Goal: Task Accomplishment & Management: Complete application form

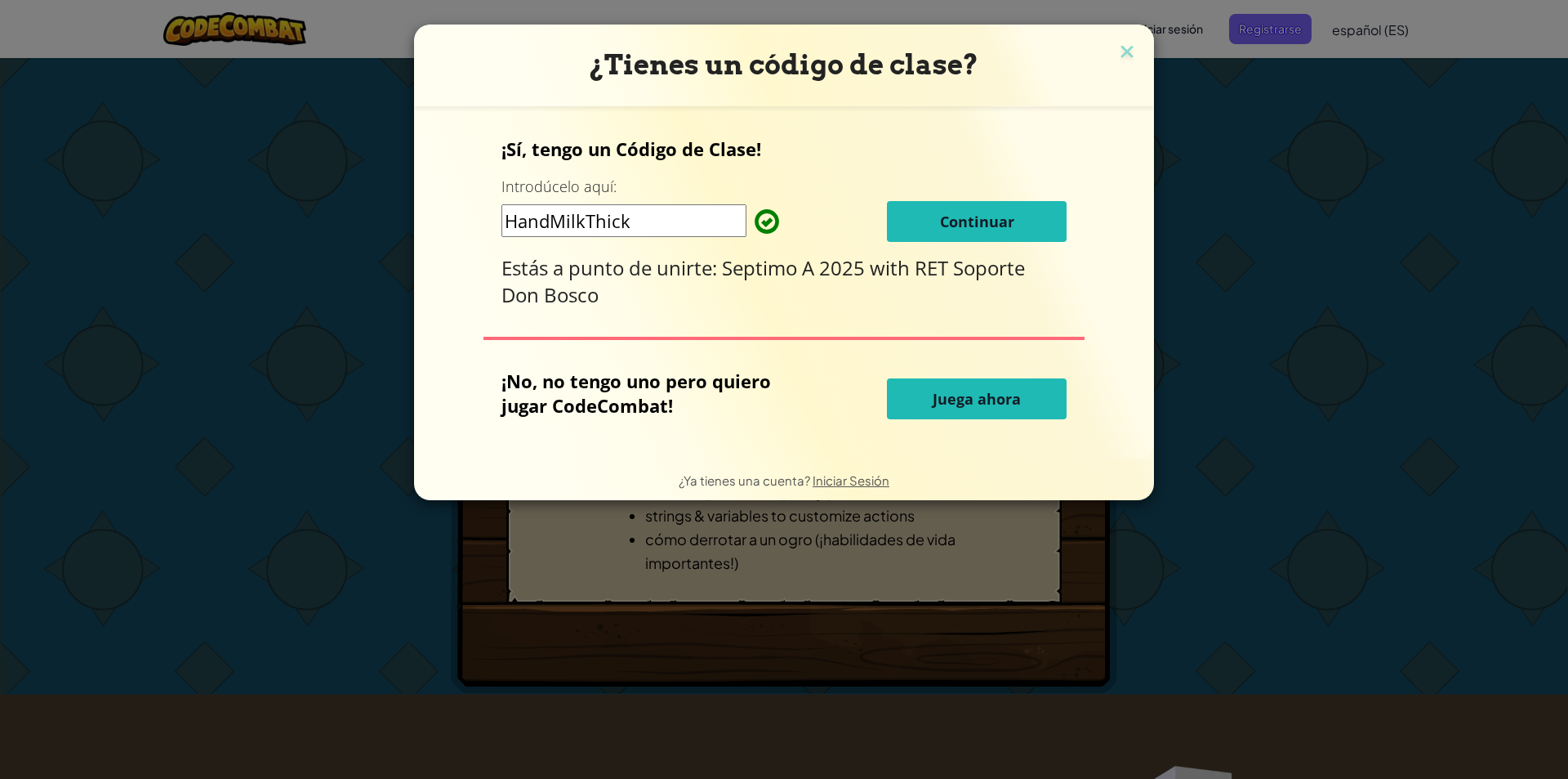
click at [927, 227] on button "Continuar" at bounding box center [977, 221] width 180 height 40
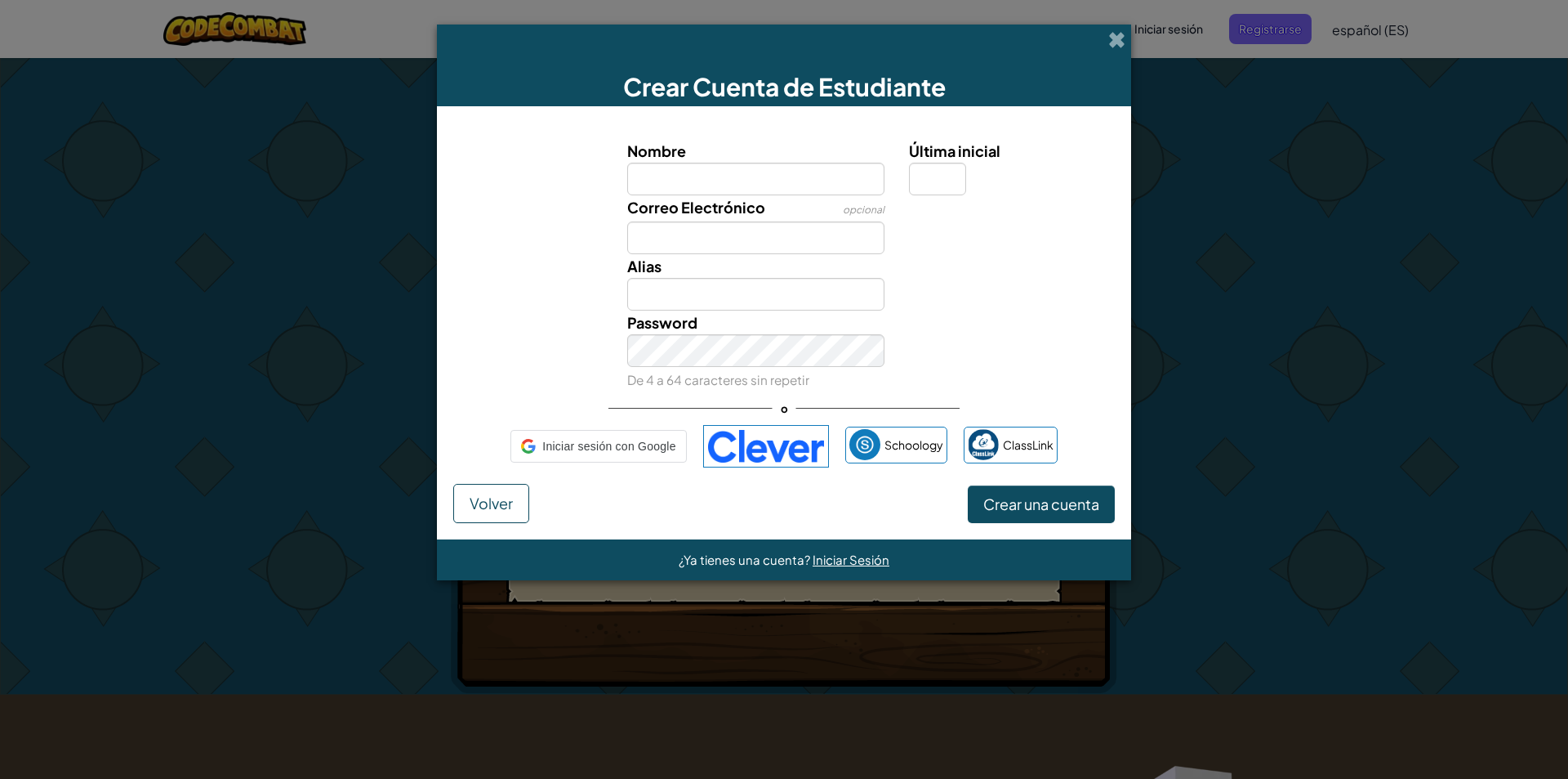
click at [1014, 223] on div "Correo Electrónico opcional" at bounding box center [784, 224] width 678 height 58
drag, startPoint x: 616, startPoint y: 444, endPoint x: 456, endPoint y: 72, distance: 404.9
click at [616, 444] on span "Iniciar sesión con Google" at bounding box center [609, 447] width 133 height 23
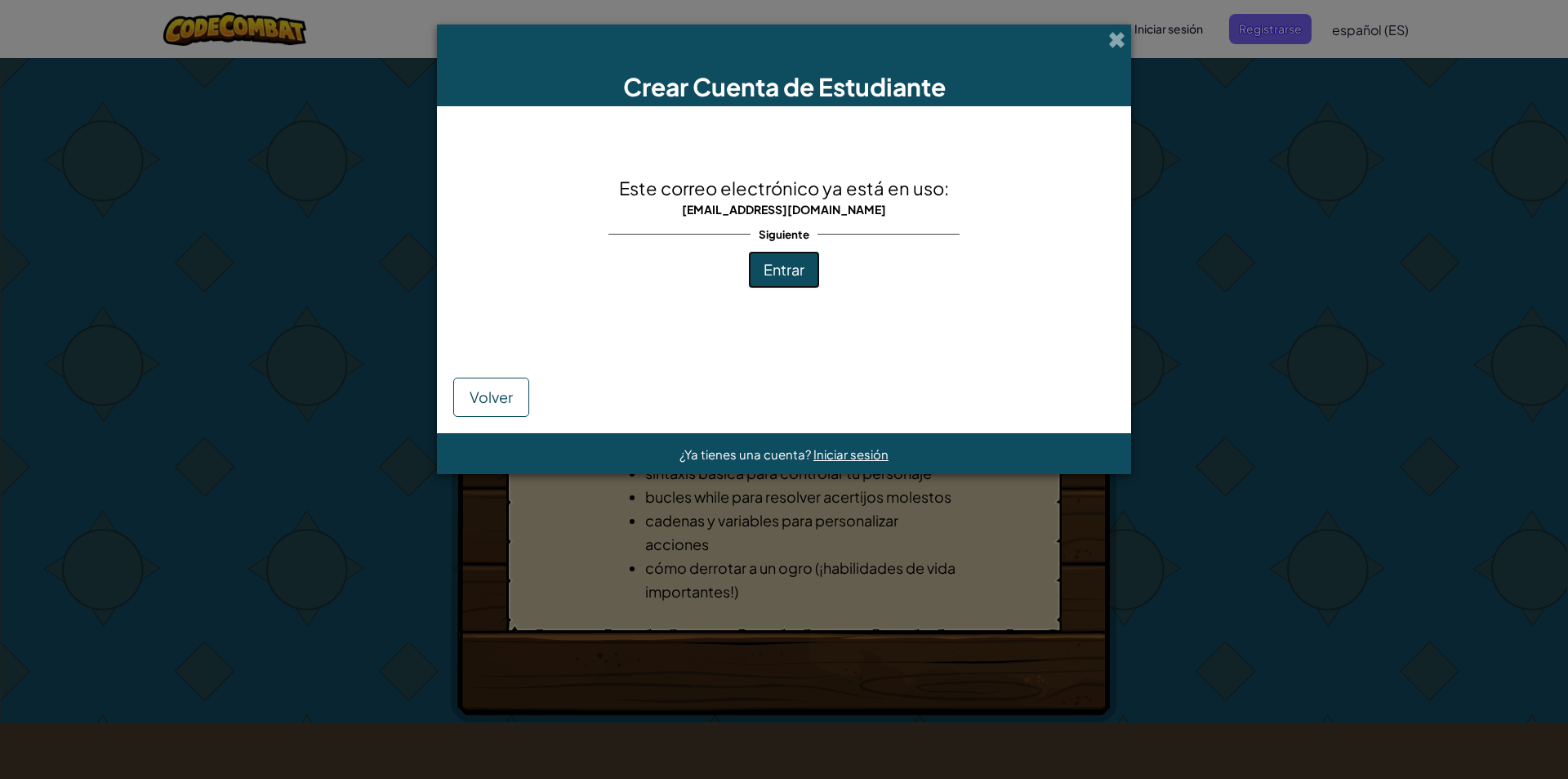
click at [771, 265] on font "Entrar" at bounding box center [783, 269] width 40 height 19
